Goal: Task Accomplishment & Management: Manage account settings

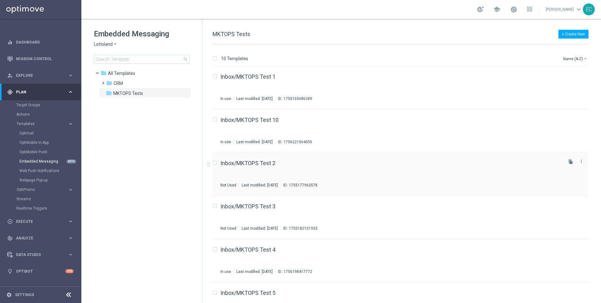
scroll to position [195, 0]
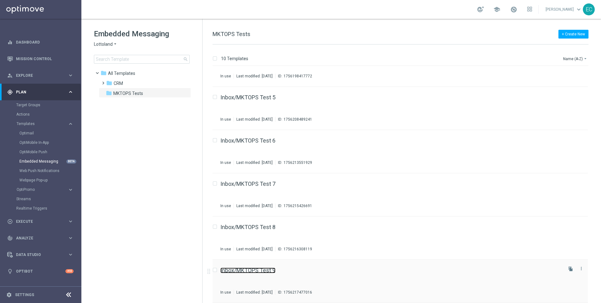
click at [265, 268] on link "Inbox/MKTOPS Test 9" at bounding box center [248, 271] width 55 height 6
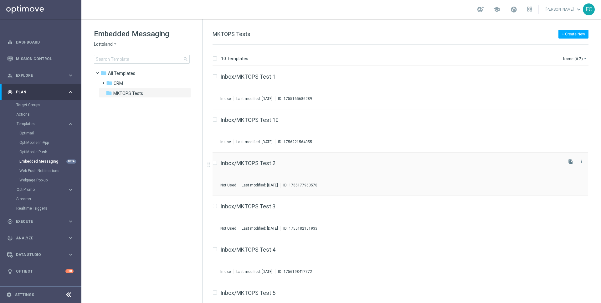
scroll to position [195, 0]
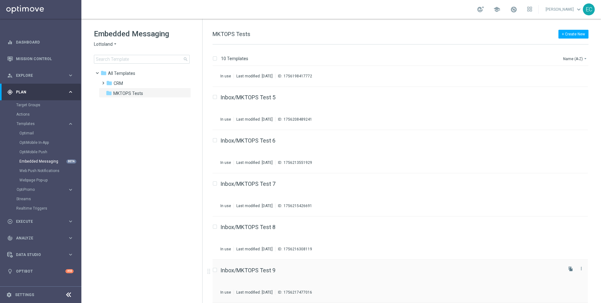
click at [259, 267] on div "Inbox/MKTOPS Test 9 In use Last modified: [DATE] ID: 1756217477016 file_copy mo…" at bounding box center [401, 281] width 376 height 43
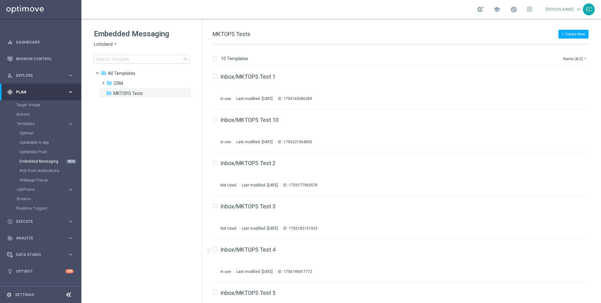
scroll to position [195, 0]
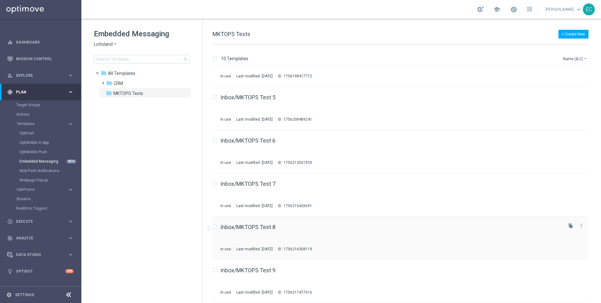
click at [265, 231] on div "Inbox/MKTOPS Test 8 In use Last modified: [DATE] ID: 1756216308119" at bounding box center [391, 237] width 341 height 27
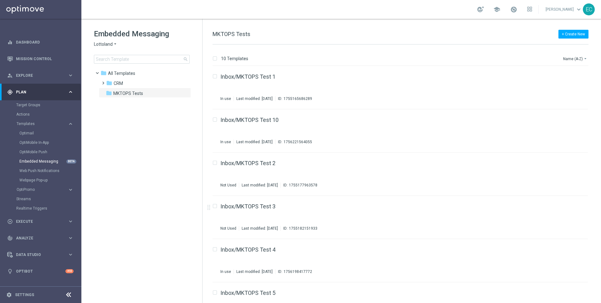
scroll to position [195, 0]
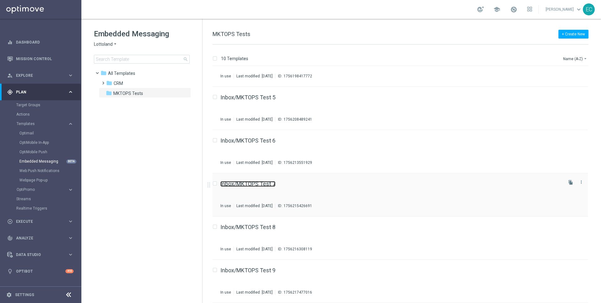
click at [269, 184] on link "Inbox/MKTOPS Test 7" at bounding box center [248, 184] width 55 height 6
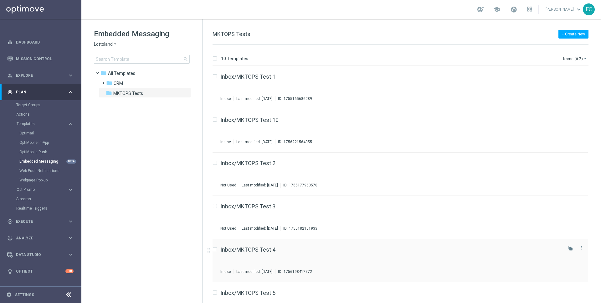
click at [296, 255] on div "Inbox/MKTOPS Test 4 In use Last modified: [DATE] ID: 1756198417772" at bounding box center [391, 260] width 341 height 27
click at [21, 105] on link "Target Groups" at bounding box center [40, 104] width 49 height 5
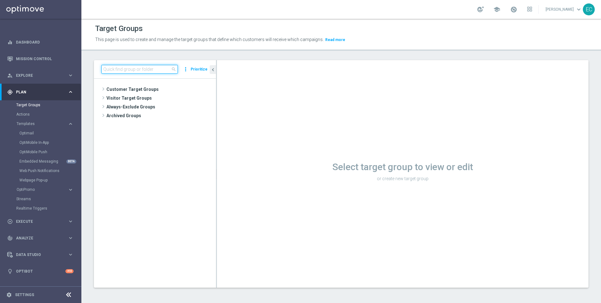
click at [129, 70] on input at bounding box center [139, 69] width 76 height 9
type input "[PERSON_NAME]"
click at [162, 118] on span "[PERSON_NAME] Test 2" at bounding box center [166, 115] width 69 height 5
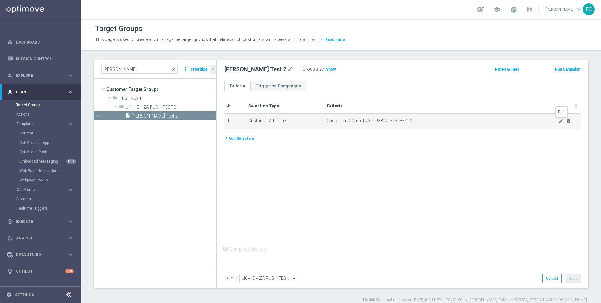
click at [561, 119] on icon "mode_edit" at bounding box center [561, 120] width 5 height 5
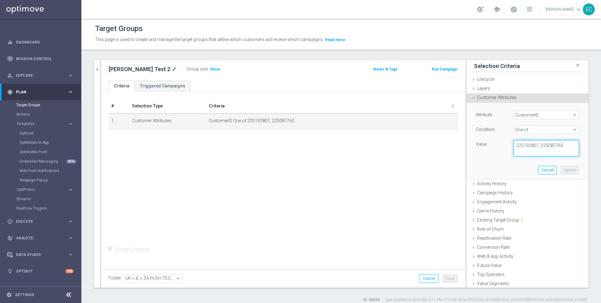
click at [546, 148] on textarea "225192807, 225087760" at bounding box center [547, 148] width 66 height 16
paste textarea "225179931"
paste textarea "225179932"
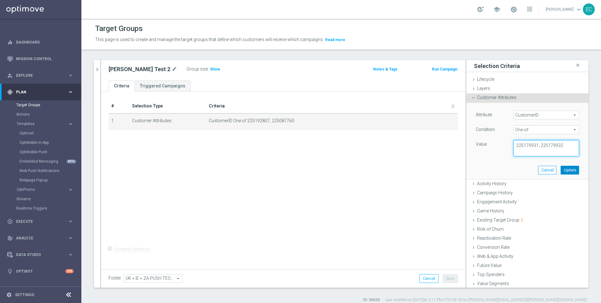
type textarea "225179931, 225179932"
click at [573, 171] on button "Update" at bounding box center [570, 170] width 18 height 9
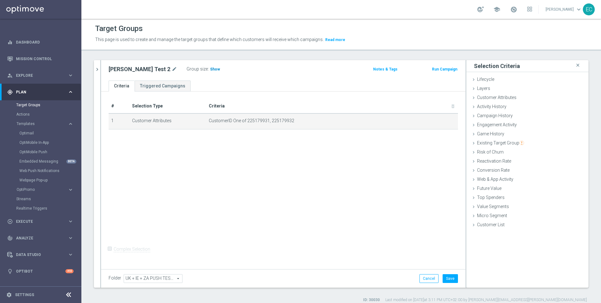
click at [210, 69] on span "Show" at bounding box center [215, 69] width 10 height 4
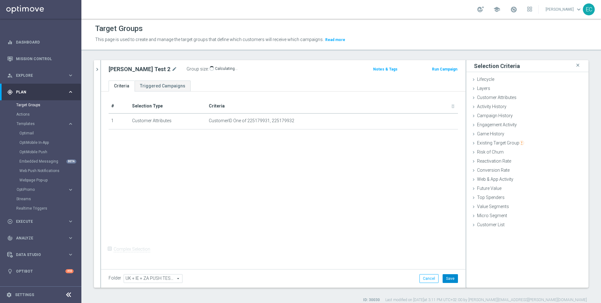
click at [448, 277] on button "Save" at bounding box center [450, 278] width 15 height 9
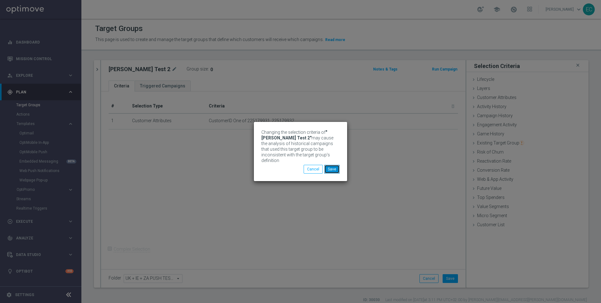
click at [333, 166] on button "Save" at bounding box center [332, 169] width 15 height 9
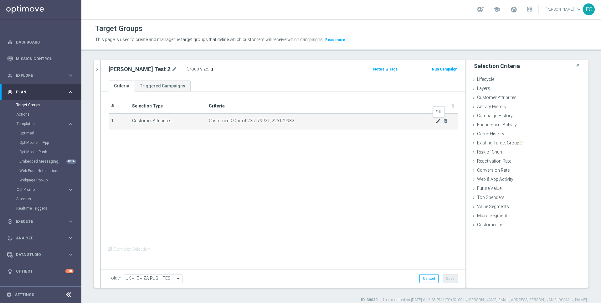
click at [439, 120] on icon "mode_edit" at bounding box center [438, 120] width 5 height 5
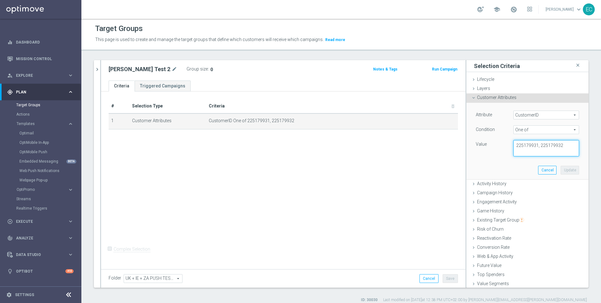
drag, startPoint x: 541, startPoint y: 145, endPoint x: 573, endPoint y: 142, distance: 32.1
click at [573, 142] on textarea "225179931, 225179932" at bounding box center [547, 148] width 66 height 16
drag, startPoint x: 571, startPoint y: 144, endPoint x: 541, endPoint y: 146, distance: 30.2
click at [541, 146] on textarea "225179931, 225179932" at bounding box center [547, 148] width 66 height 16
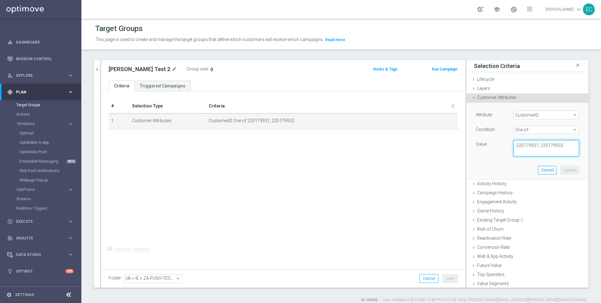
drag, startPoint x: 537, startPoint y: 143, endPoint x: 484, endPoint y: 146, distance: 53.0
click at [484, 146] on div "Value 225179931, 225179932" at bounding box center [527, 148] width 113 height 16
click at [556, 146] on textarea "225179931, 225179932" at bounding box center [547, 148] width 66 height 16
drag, startPoint x: 538, startPoint y: 144, endPoint x: 496, endPoint y: 144, distance: 42.3
click at [496, 144] on div "Value 225179931, 225179932" at bounding box center [527, 148] width 113 height 16
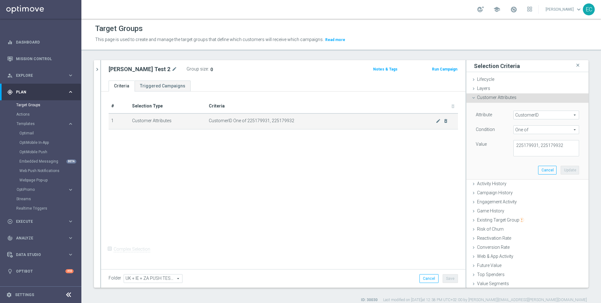
click at [445, 115] on td "CustomerID One of 225179931, 225179932 mode_edit delete_forever" at bounding box center [332, 121] width 252 height 16
click at [446, 120] on icon "delete_forever" at bounding box center [446, 120] width 5 height 5
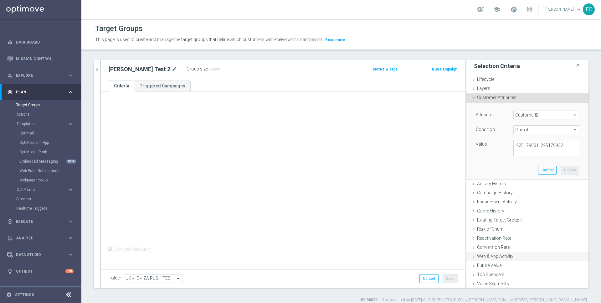
scroll to position [19, 0]
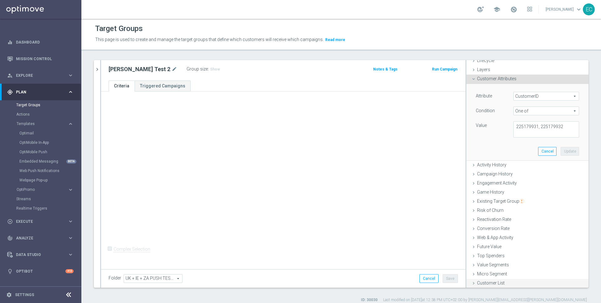
click at [501, 282] on span "Customer List" at bounding box center [491, 282] width 28 height 5
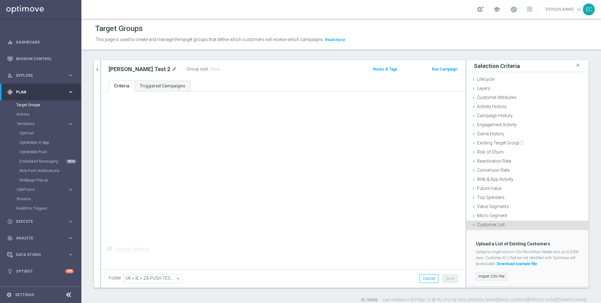
click at [489, 274] on label "Import CSV File" at bounding box center [492, 277] width 32 height 8
click at [0, 0] on input "Import CSV File" at bounding box center [0, 0] width 0 height 0
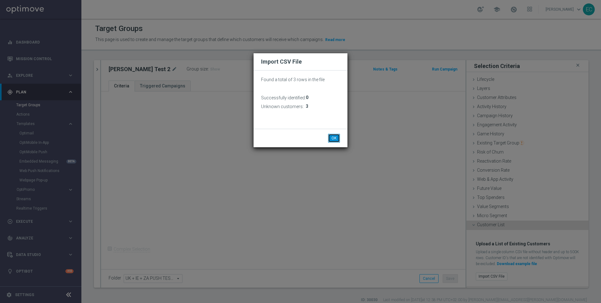
click at [339, 138] on button "OK" at bounding box center [334, 138] width 12 height 9
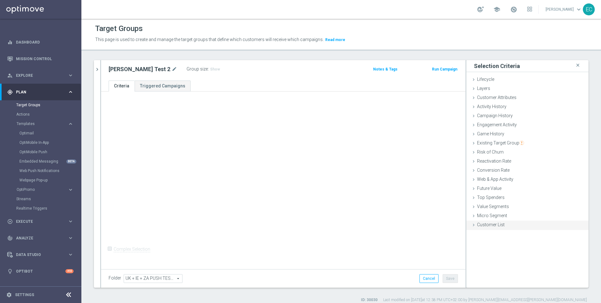
scroll to position [5, 0]
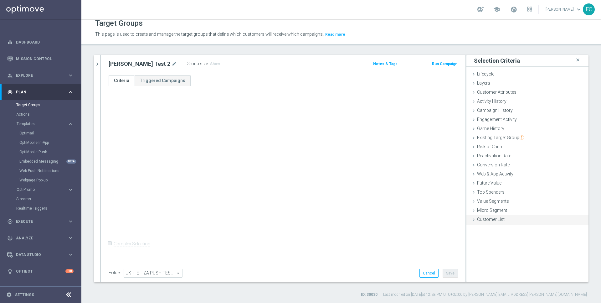
click at [516, 217] on div "Customer List done selection updated" at bounding box center [528, 219] width 122 height 9
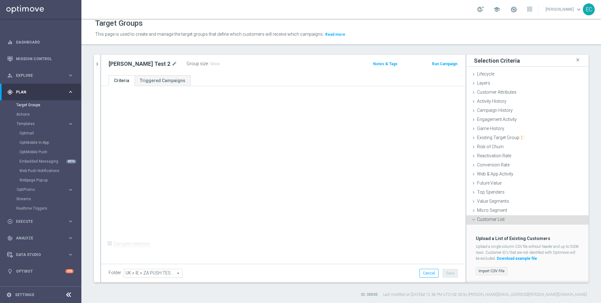
click at [498, 267] on label "Import CSV File" at bounding box center [492, 271] width 32 height 8
click at [0, 0] on input "Import CSV File" at bounding box center [0, 0] width 0 height 0
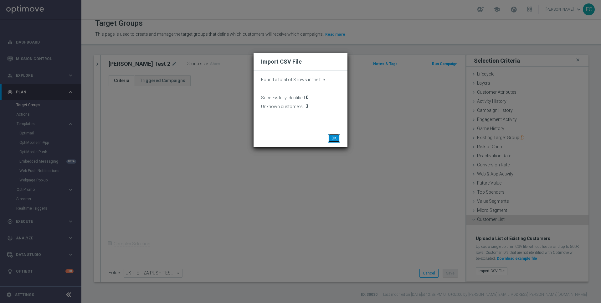
click at [332, 137] on button "OK" at bounding box center [334, 138] width 12 height 9
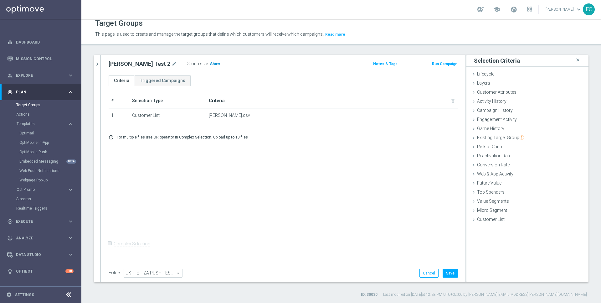
click at [210, 65] on span "Show" at bounding box center [215, 64] width 10 height 4
